Goal: Task Accomplishment & Management: Manage account settings

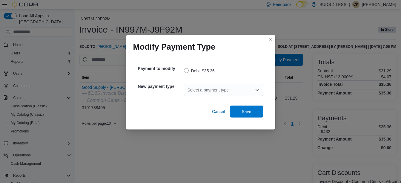
click at [224, 91] on div "Select a payment type" at bounding box center [223, 90] width 79 height 12
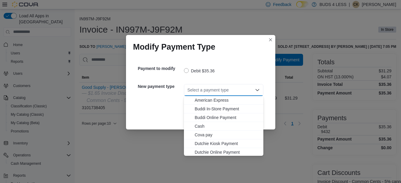
scroll to position [70, 0]
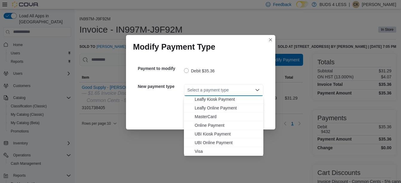
click at [211, 151] on span "Visa" at bounding box center [227, 151] width 65 height 6
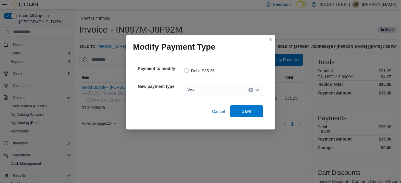
click at [244, 114] on span "Save" at bounding box center [247, 111] width 26 height 12
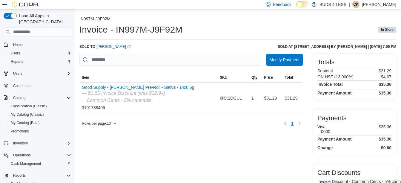
scroll to position [24, 0]
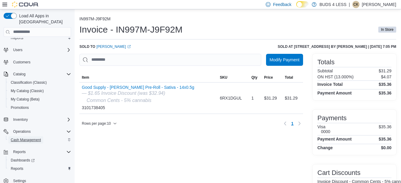
click at [34, 137] on span "Cash Management" at bounding box center [26, 139] width 30 height 5
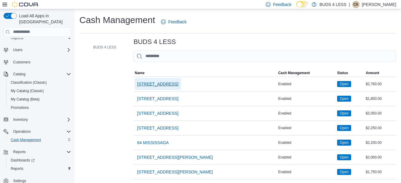
click at [175, 87] on span "[STREET_ADDRESS]" at bounding box center [157, 84] width 41 height 6
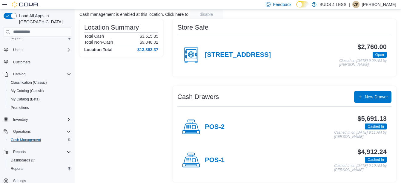
scroll to position [43, 0]
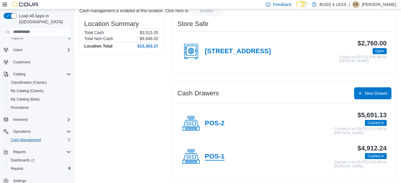
click at [219, 158] on h4 "POS-1" at bounding box center [215, 157] width 20 height 8
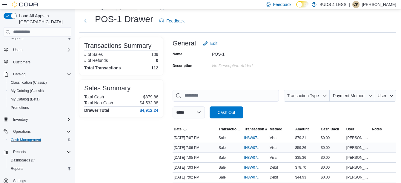
scroll to position [30, 0]
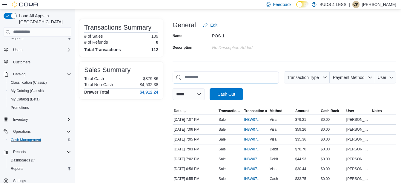
click at [196, 77] on input "This is a search bar. As you type, the results lower in the page will automatic…" at bounding box center [226, 77] width 106 height 12
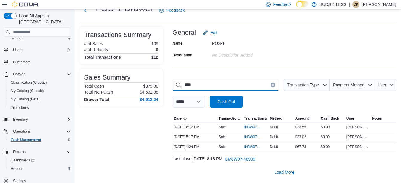
scroll to position [3, 0]
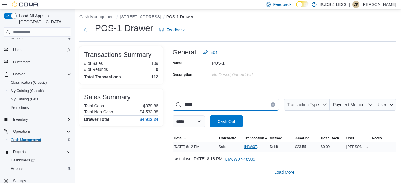
type input "*****"
click at [256, 146] on span "IN8W07-712747" at bounding box center [252, 146] width 17 height 5
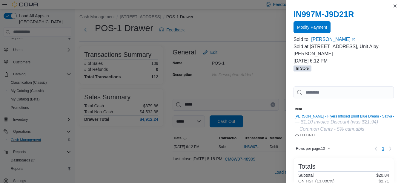
click at [308, 25] on span "Modify Payment" at bounding box center [312, 27] width 30 height 12
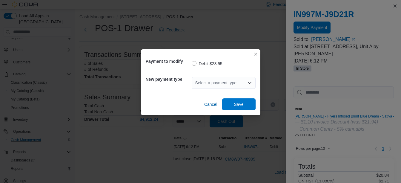
click at [207, 85] on div "Select a payment type" at bounding box center [224, 83] width 64 height 12
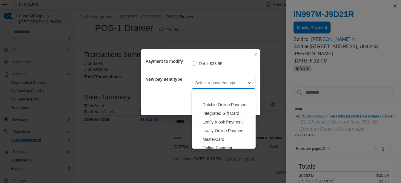
scroll to position [79, 0]
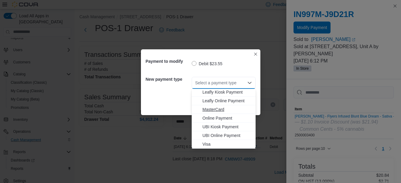
click at [217, 111] on span "MasterCard" at bounding box center [228, 109] width 50 height 6
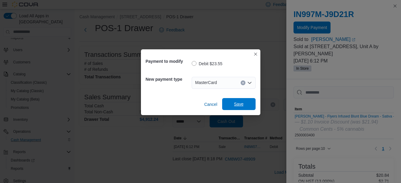
click at [241, 100] on span "Save" at bounding box center [239, 104] width 26 height 12
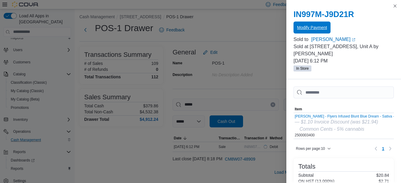
scroll to position [0, 0]
click at [396, 7] on button "Close this dialog" at bounding box center [395, 5] width 7 height 7
